Goal: Task Accomplishment & Management: Complete application form

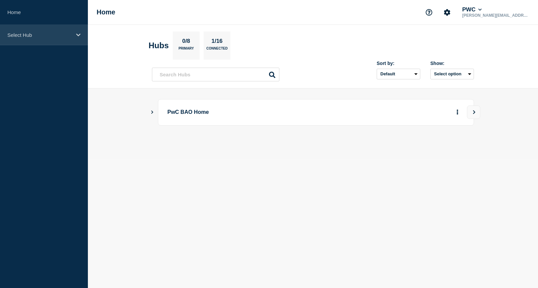
click at [20, 38] on div "Select Hub" at bounding box center [44, 35] width 88 height 20
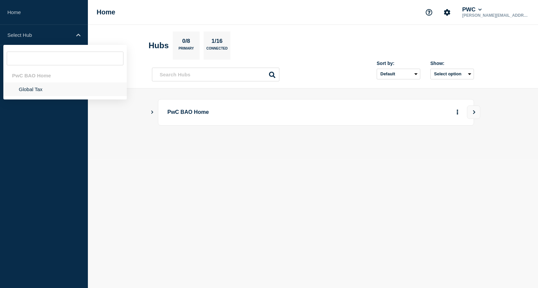
click at [37, 89] on li "Global Tax" at bounding box center [64, 89] width 123 height 14
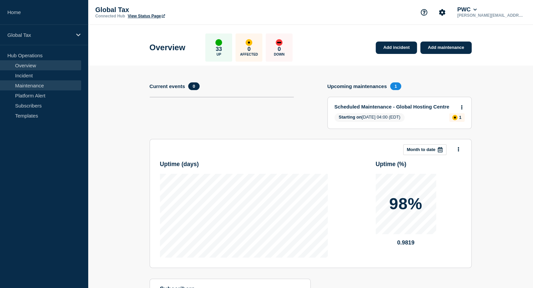
click at [33, 81] on link "Maintenance" at bounding box center [40, 85] width 81 height 10
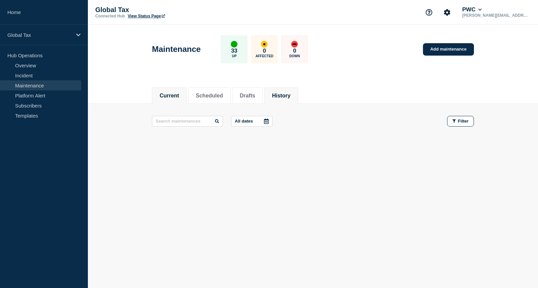
click at [286, 95] on button "History" at bounding box center [281, 96] width 18 height 6
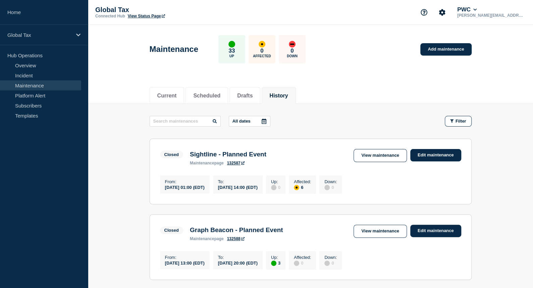
click at [211, 161] on div "Sightline - Planned Event maintenance page 132587" at bounding box center [227, 158] width 83 height 15
click at [379, 157] on link "View maintenance" at bounding box center [379, 155] width 53 height 13
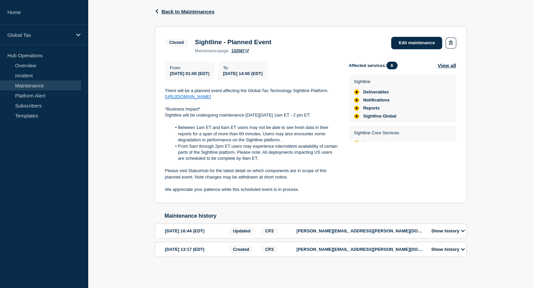
scroll to position [117, 0]
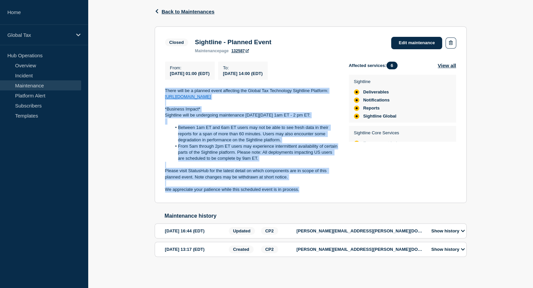
drag, startPoint x: 165, startPoint y: 83, endPoint x: 302, endPoint y: 190, distance: 174.2
click at [302, 190] on div "There will be a planned event affecting the Global Tax Technology Sightline Pla…" at bounding box center [251, 140] width 173 height 105
copy div "There will be a planned event affecting the Global Tax Technology Sightline Pla…"
click at [142, 120] on div "Back Back to Maintenances Closed Sightline - Planned Event From 2025-08-09 01:0…" at bounding box center [310, 138] width 445 height 282
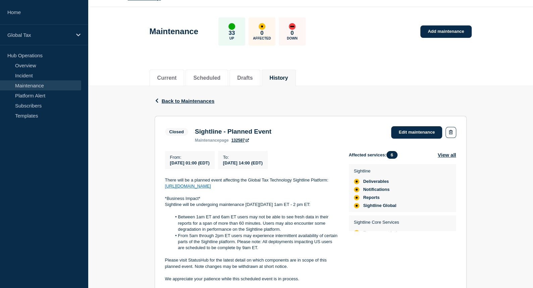
scroll to position [0, 0]
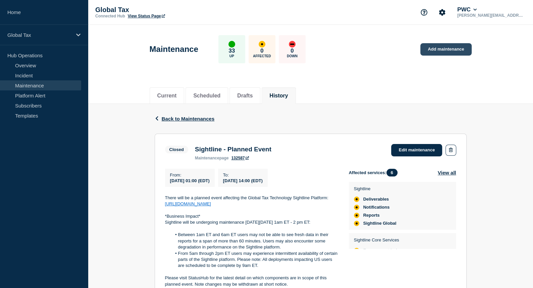
click at [429, 51] on link "Add maintenance" at bounding box center [445, 49] width 51 height 12
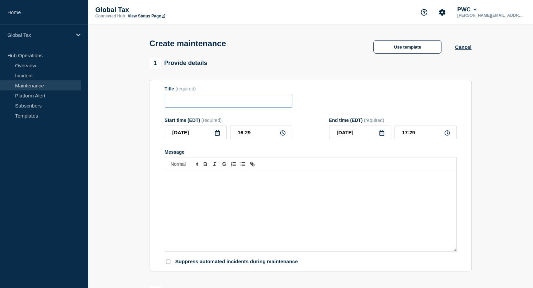
click at [200, 104] on input "Title" at bounding box center [228, 101] width 127 height 14
click at [408, 47] on button "Use template" at bounding box center [407, 46] width 68 height 13
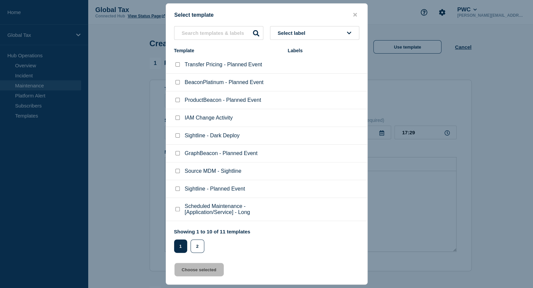
scroll to position [20, 0]
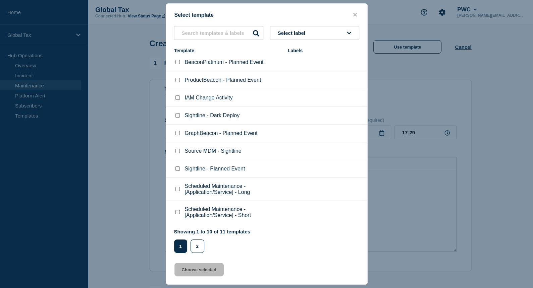
click at [177, 170] on input "Sightline - Planned Event checkbox" at bounding box center [177, 169] width 4 height 4
checkbox input "true"
click at [198, 272] on button "Choose selected" at bounding box center [198, 269] width 49 height 13
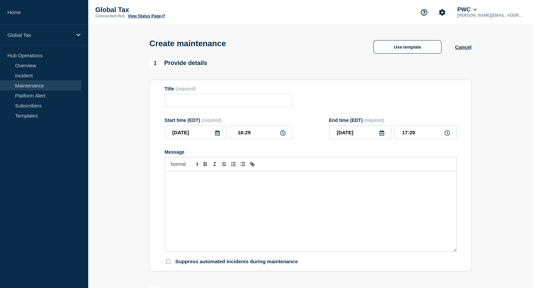
type input "Sightline - Planned Event"
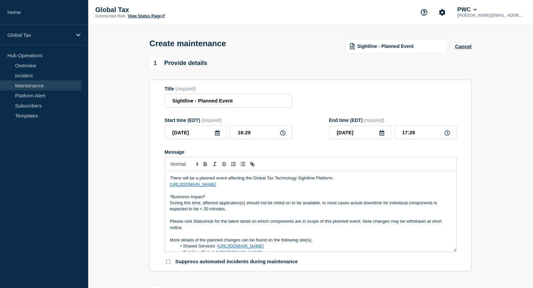
click at [217, 135] on icon at bounding box center [217, 132] width 5 height 5
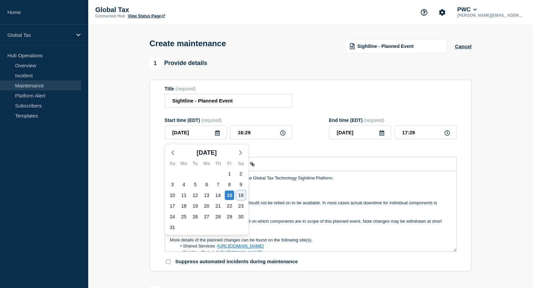
click at [242, 195] on div "16" at bounding box center [240, 195] width 9 height 9
type input "2025-08-16"
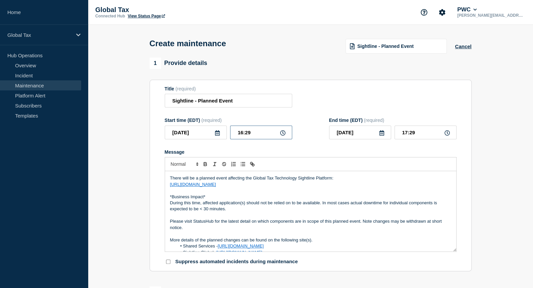
drag, startPoint x: 261, startPoint y: 132, endPoint x: 211, endPoint y: 132, distance: 49.3
click at [211, 132] on div "2025-08-16 16:29" at bounding box center [228, 133] width 127 height 14
type input "01:00"
type input "21:00"
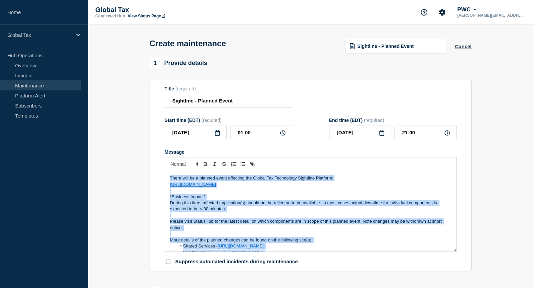
scroll to position [39, 0]
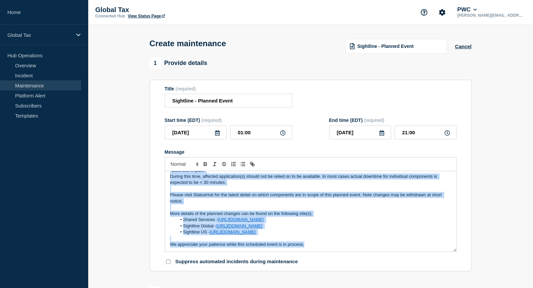
drag, startPoint x: 169, startPoint y: 179, endPoint x: 354, endPoint y: 271, distance: 206.6
click at [354, 271] on section "Title (required) Sightline - Planned Event Start time (EDT) (required) 2025-08-…" at bounding box center [311, 176] width 322 height 192
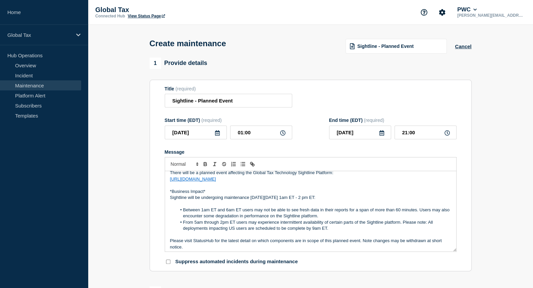
scroll to position [0, 0]
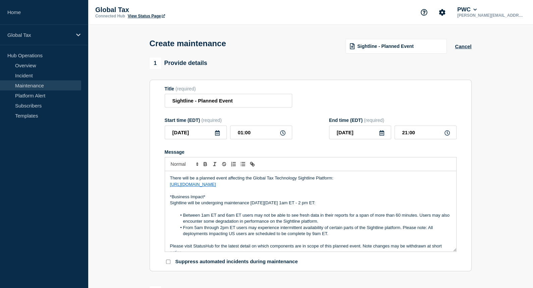
click at [294, 204] on p "Sightline will be undergoing maintenance this Saturday, August 9th from 1am ET …" at bounding box center [310, 203] width 281 height 6
click at [331, 205] on p "Sightline will be undergoing maintenance this Saturday, August 16th from 1am ET…" at bounding box center [310, 203] width 281 height 6
click at [182, 217] on li "Between 1am ET and 6am ET users may not be able to see fresh data in their repo…" at bounding box center [313, 219] width 275 height 12
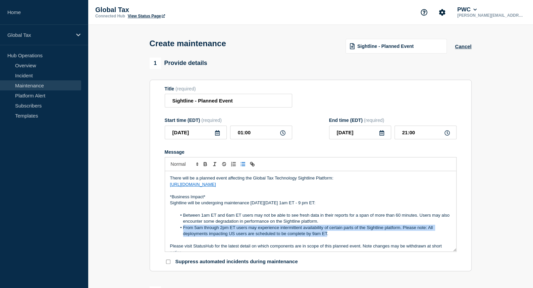
drag, startPoint x: 326, startPoint y: 236, endPoint x: 182, endPoint y: 231, distance: 143.6
click at [182, 231] on li "From 5am through 2pm ET users may experience intermittent availability of certa…" at bounding box center [313, 231] width 275 height 12
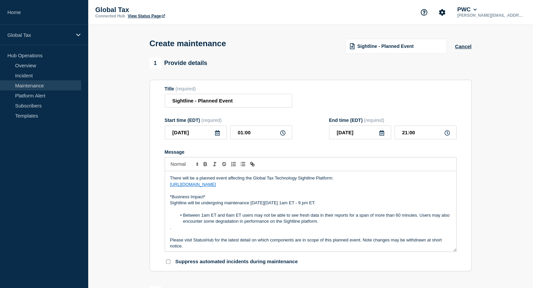
click at [183, 215] on li "Between 1am ET and 6am ET users may not be able to see fresh data in their repo…" at bounding box center [313, 219] width 275 height 12
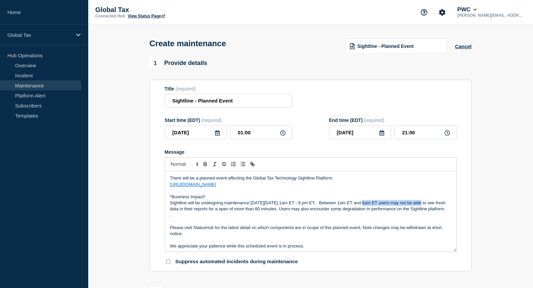
drag, startPoint x: 352, startPoint y: 202, endPoint x: 416, endPoint y: 203, distance: 64.4
click at [416, 203] on p "Sightline will be undergoing maintenance this Saturday, August 16th from 1am ET…" at bounding box center [310, 206] width 281 height 12
click at [352, 203] on p "Sightline will be undergoing maintenance this Saturday, August 16th from 1am ET…" at bounding box center [310, 206] width 281 height 12
drag, startPoint x: 352, startPoint y: 203, endPoint x: 311, endPoint y: 213, distance: 42.8
click at [311, 213] on p "Sightline will be undergoing maintenance this Saturday, August 16th from 1am ET…" at bounding box center [310, 206] width 281 height 12
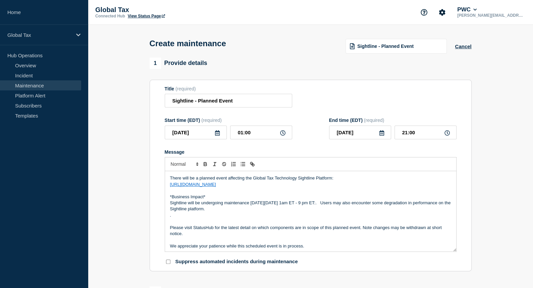
click at [168, 222] on div "There will be a planned event affecting the Global Tax Technology Sightline Pla…" at bounding box center [310, 211] width 291 height 80
click at [166, 227] on div "There will be a planned event affecting the Global Tax Technology Sightline Pla…" at bounding box center [310, 211] width 291 height 80
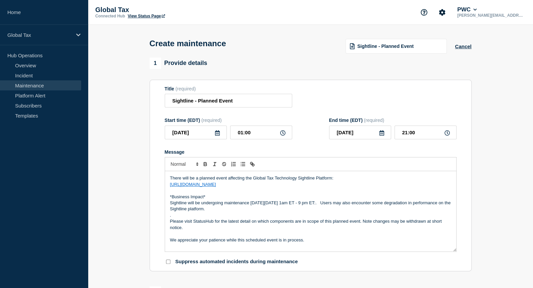
click at [379, 204] on p "Sightline will be undergoing maintenance this Saturday, August 16th from 1am ET…" at bounding box center [310, 206] width 281 height 12
click at [408, 204] on p "Sightline will be undergoing maintenance this Saturday, August 16th from 1am ET…" at bounding box center [310, 206] width 281 height 12
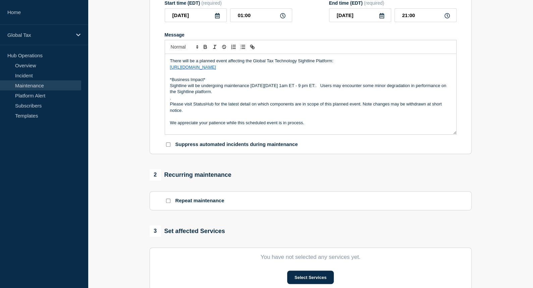
scroll to position [134, 0]
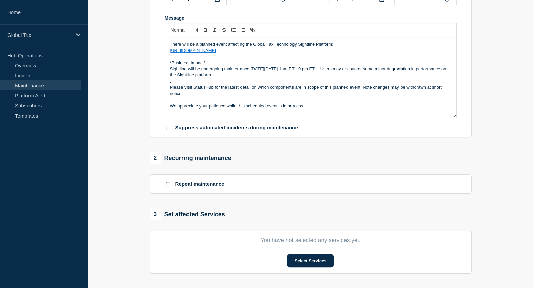
click at [168, 186] on input "Repeat maintenance" at bounding box center [168, 184] width 4 height 4
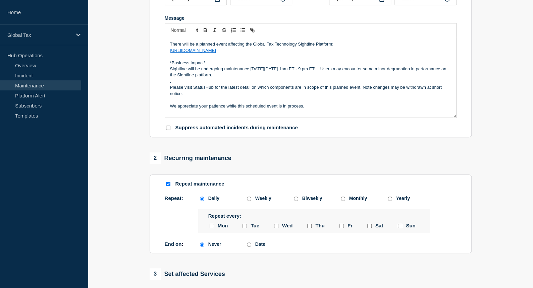
click at [168, 186] on input "Repeat maintenance" at bounding box center [168, 184] width 4 height 4
checkbox input "false"
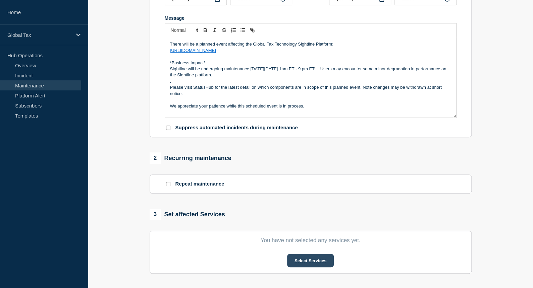
click at [304, 265] on button "Select Services" at bounding box center [310, 260] width 47 height 13
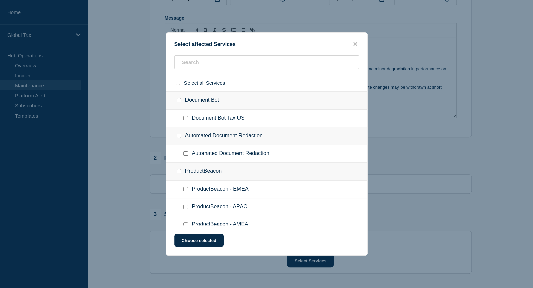
click at [35, 220] on div at bounding box center [266, 144] width 533 height 288
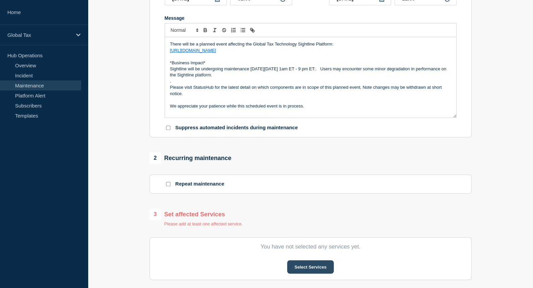
click at [300, 268] on button "Select Services" at bounding box center [310, 267] width 47 height 13
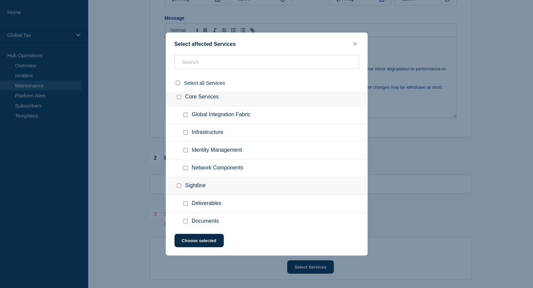
scroll to position [536, 0]
click at [186, 166] on input "Deliverables checkbox" at bounding box center [185, 168] width 4 height 4
checkbox input "true"
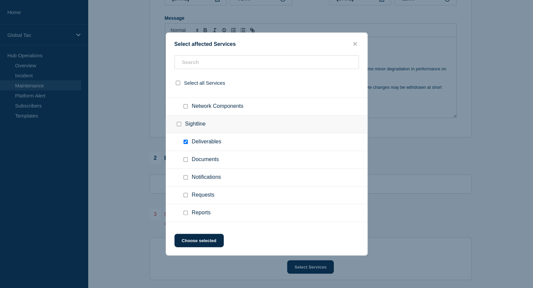
scroll to position [637, 0]
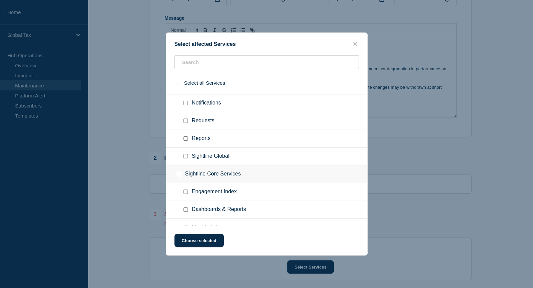
click at [183, 190] on input "Engagement Index checkbox" at bounding box center [185, 192] width 4 height 4
checkbox input "true"
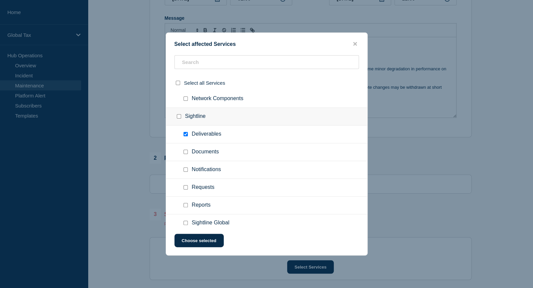
scroll to position [570, 0]
click at [468, 128] on div at bounding box center [266, 144] width 533 height 288
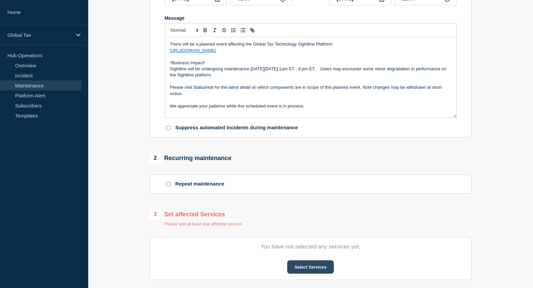
click at [311, 265] on button "Select Services" at bounding box center [310, 267] width 47 height 13
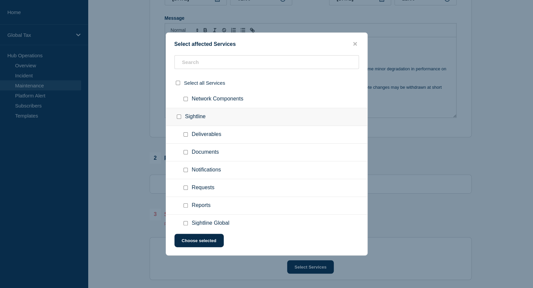
click at [183, 132] on input "Deliverables checkbox" at bounding box center [185, 134] width 4 height 4
checkbox input "true"
click at [185, 186] on input "Requests checkbox" at bounding box center [185, 188] width 4 height 4
checkbox input "true"
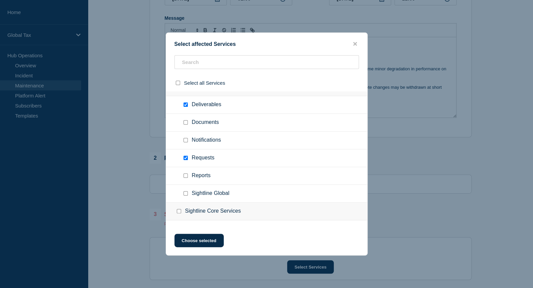
scroll to position [637, 0]
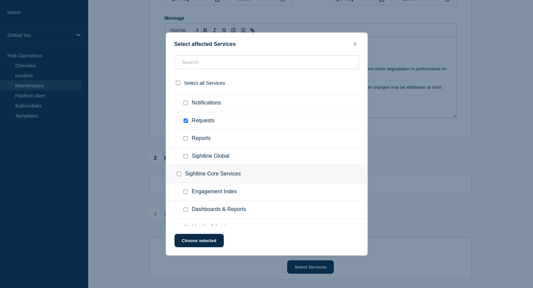
click at [183, 190] on input "Engagement Index checkbox" at bounding box center [185, 192] width 4 height 4
checkbox input "true"
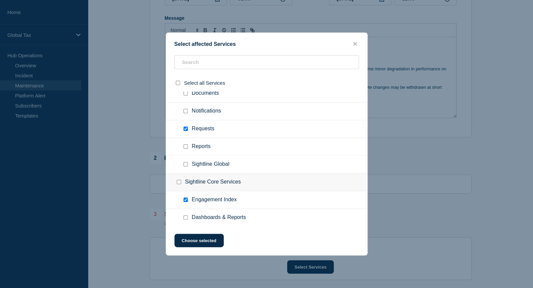
scroll to position [643, 0]
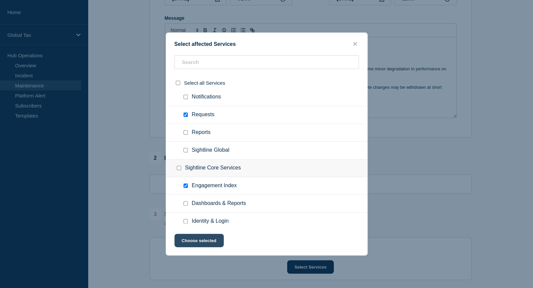
click at [184, 242] on button "Choose selected" at bounding box center [198, 240] width 49 height 13
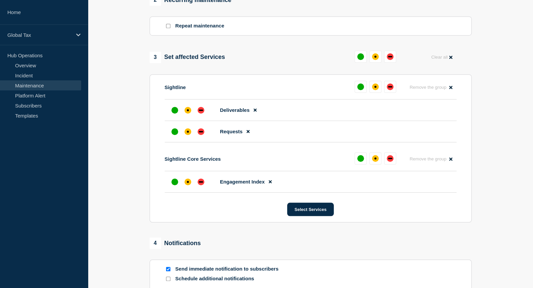
scroll to position [302, 0]
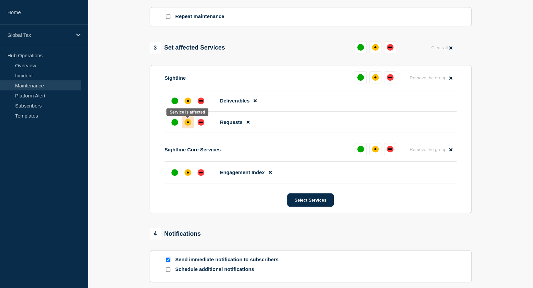
click at [188, 125] on div "affected" at bounding box center [187, 122] width 7 height 7
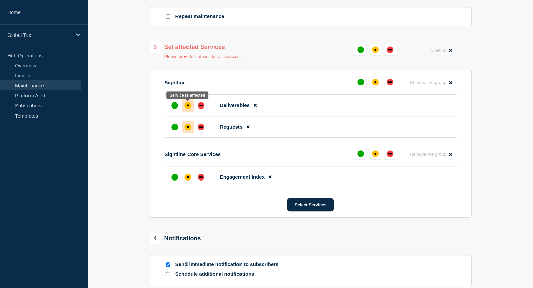
click at [190, 108] on div "affected" at bounding box center [187, 105] width 7 height 7
click at [189, 181] on div "affected" at bounding box center [187, 177] width 7 height 7
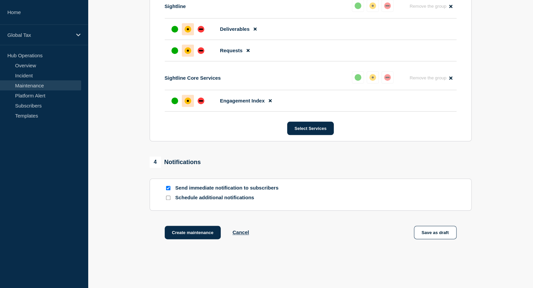
scroll to position [336, 0]
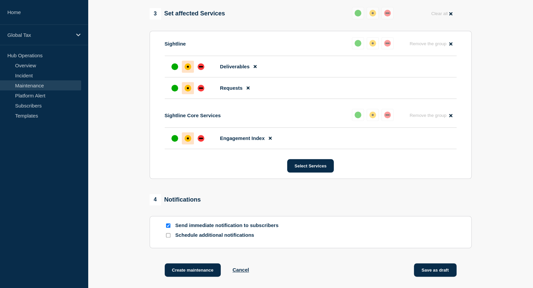
click at [422, 265] on button "Save as draft" at bounding box center [435, 270] width 43 height 13
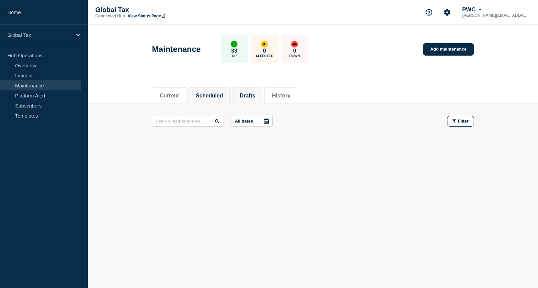
click at [216, 94] on button "Scheduled" at bounding box center [209, 96] width 27 height 6
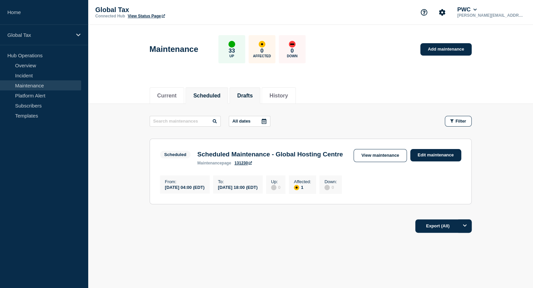
click at [244, 94] on button "Drafts" at bounding box center [244, 96] width 15 height 6
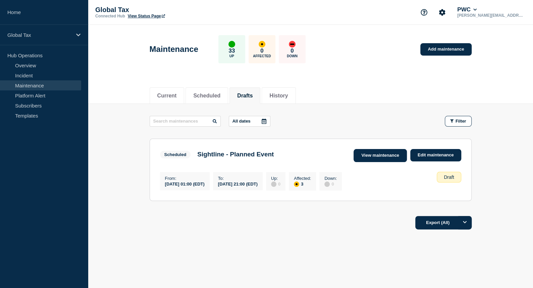
click at [377, 153] on link "View maintenance" at bounding box center [379, 155] width 53 height 13
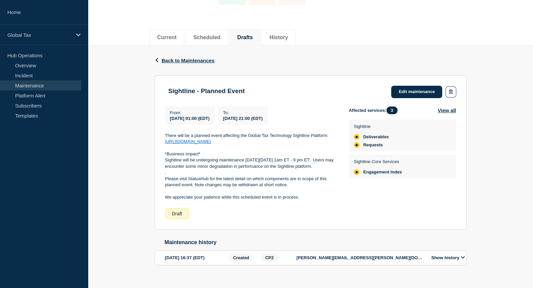
scroll to position [74, 0]
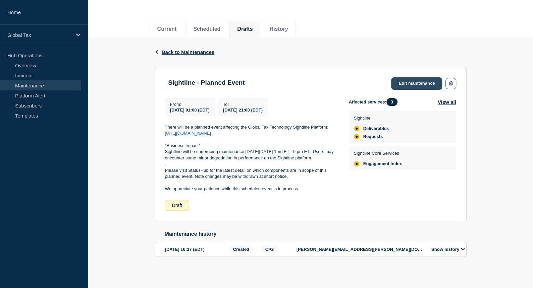
click at [394, 77] on link "Edit maintenance" at bounding box center [416, 83] width 51 height 12
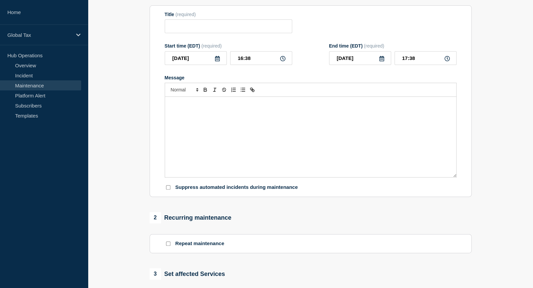
type input "Sightline - Planned Event"
type input "2025-08-16"
type input "01:00"
type input "2025-08-16"
type input "21:00"
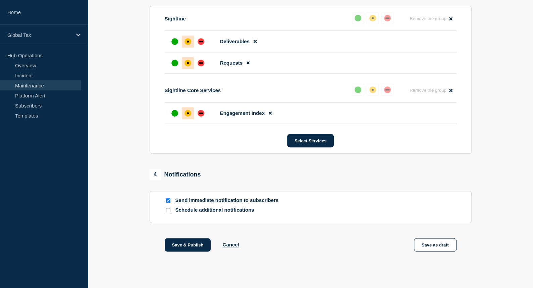
scroll to position [369, 0]
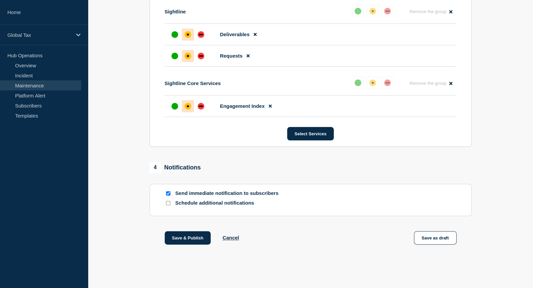
click at [167, 193] on input "Send immediate notification to subscribers" at bounding box center [168, 193] width 4 height 4
checkbox input "false"
click at [171, 239] on button "Save & Publish" at bounding box center [188, 237] width 46 height 13
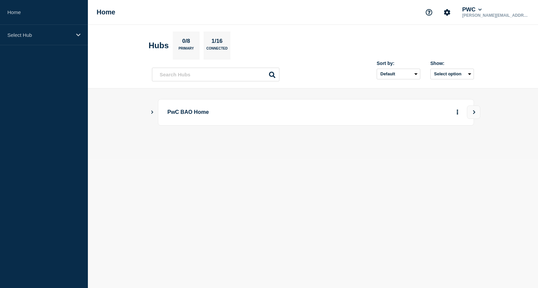
click at [154, 110] on icon "Show Connected Hubs" at bounding box center [152, 111] width 4 height 3
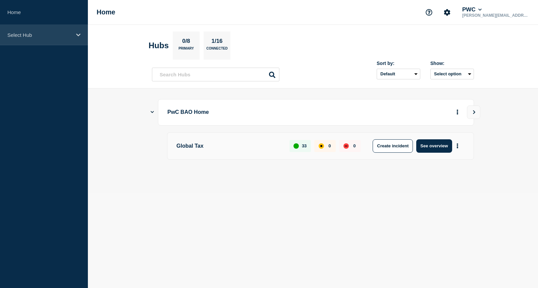
click at [24, 41] on div "Select Hub" at bounding box center [44, 35] width 88 height 20
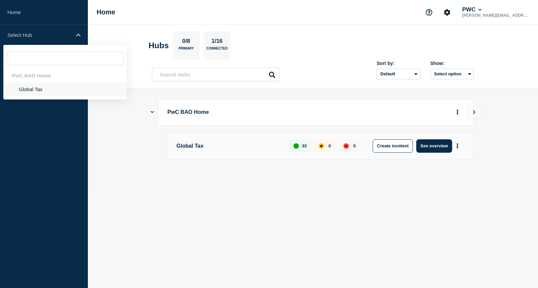
click at [40, 92] on li "Global Tax" at bounding box center [64, 89] width 123 height 14
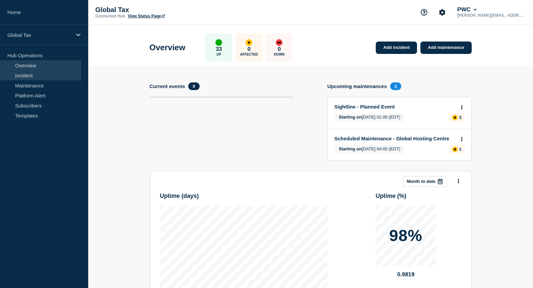
click at [19, 77] on link "Incident" at bounding box center [40, 75] width 81 height 10
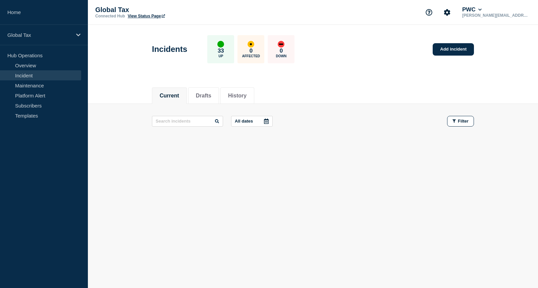
click at [171, 98] on button "Current" at bounding box center [169, 96] width 19 height 6
click at [191, 188] on div "Current Drafts History Current Drafts History All dates Filter" at bounding box center [313, 138] width 450 height 114
click at [27, 85] on link "Maintenance" at bounding box center [40, 85] width 81 height 10
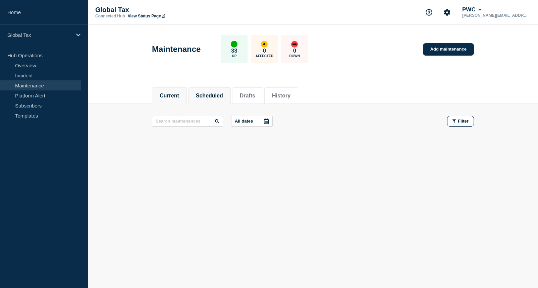
click at [210, 93] on button "Scheduled" at bounding box center [209, 96] width 27 height 6
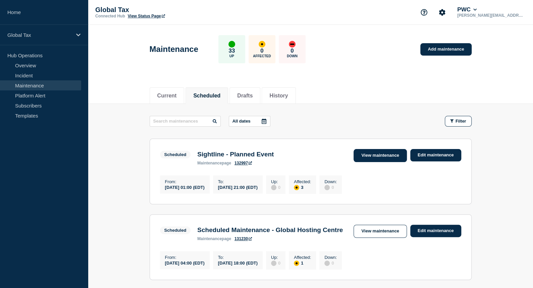
click at [376, 159] on link "View maintenance" at bounding box center [379, 155] width 53 height 13
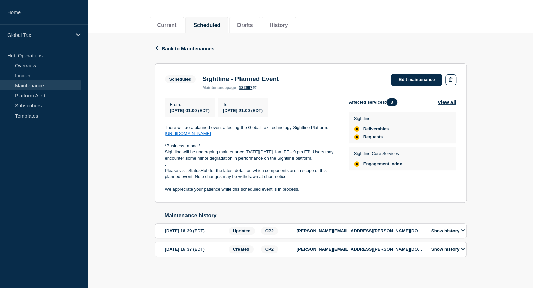
scroll to position [80, 0]
drag, startPoint x: 162, startPoint y: 144, endPoint x: 232, endPoint y: 155, distance: 70.3
click at [232, 155] on section "Scheduled Sightline - Planned Event maintenance page 132997 Edit maintenance Fr…" at bounding box center [311, 133] width 312 height 140
copy p "Sightline will be undergoing maintenance this Saturday, August 16th from 1am ET…"
click at [27, 157] on aside "Home Global Tax Hub Operations Overview Incident Maintenance Platform Alert Sub…" at bounding box center [44, 144] width 88 height 288
